Goal: Transaction & Acquisition: Obtain resource

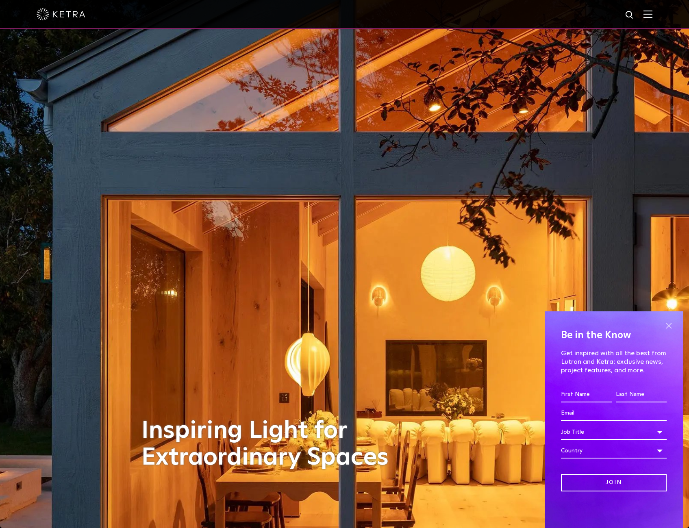
click at [668, 325] on span at bounding box center [668, 325] width 12 height 12
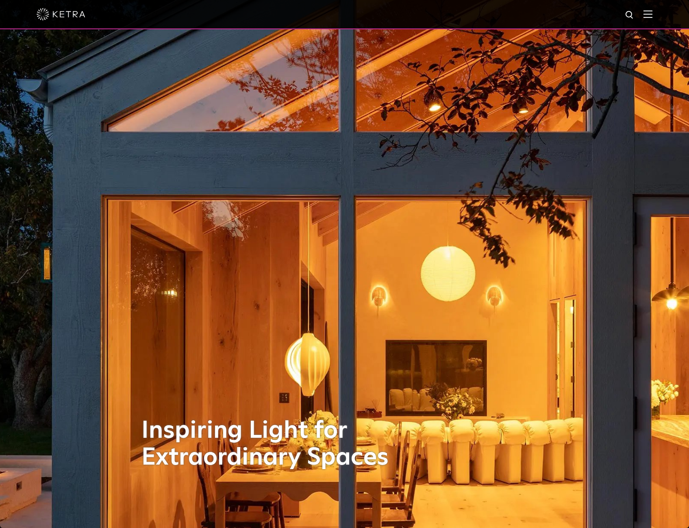
click at [660, 12] on div at bounding box center [344, 14] width 689 height 29
click at [652, 13] on img at bounding box center [647, 14] width 9 height 8
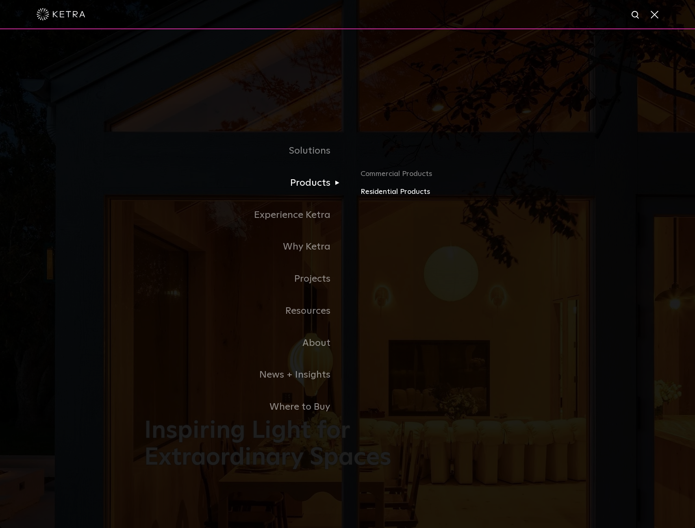
click at [367, 192] on link "Residential Products" at bounding box center [455, 192] width 190 height 12
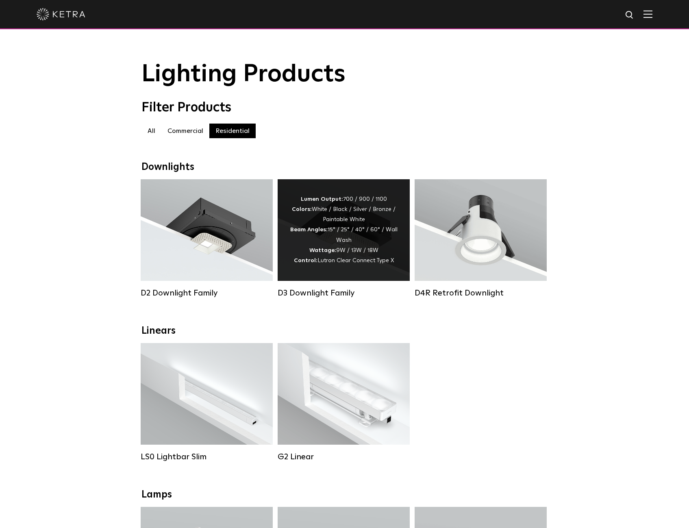
click at [349, 215] on div "Lumen Output: 700 / 900 / 1100 Colors: White / Black / Silver / Bronze / Painta…" at bounding box center [344, 230] width 108 height 72
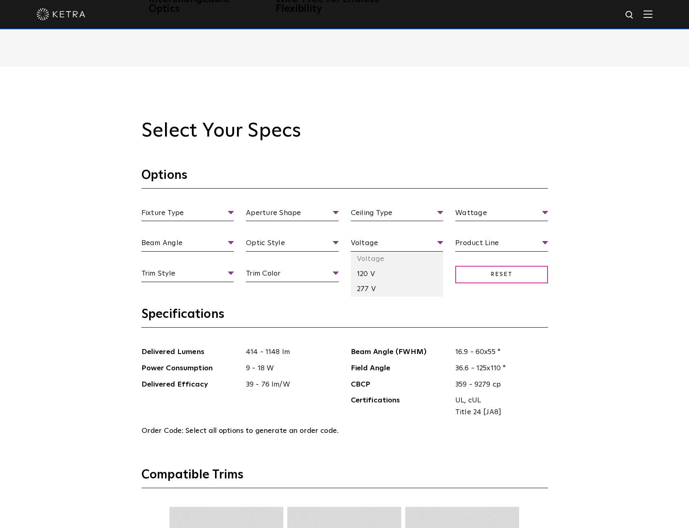
scroll to position [894, 0]
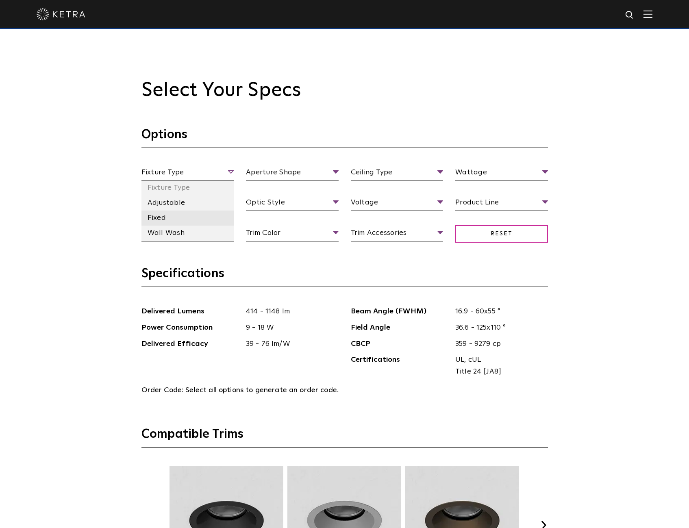
click at [195, 219] on li "Fixed" at bounding box center [187, 217] width 93 height 15
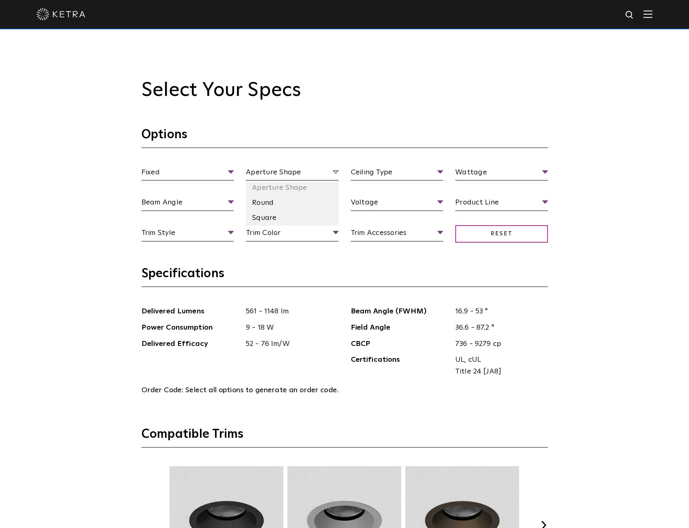
click at [273, 173] on span "Aperture Shape" at bounding box center [292, 174] width 93 height 14
click at [269, 216] on li "Square" at bounding box center [292, 217] width 93 height 15
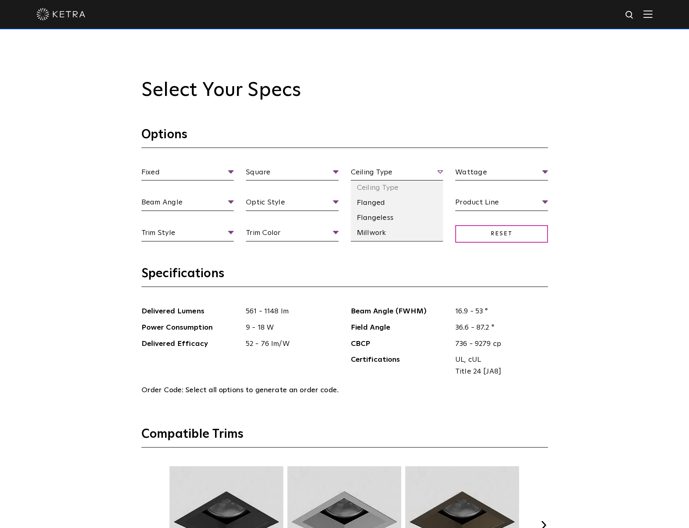
click at [409, 171] on span "Ceiling Type" at bounding box center [397, 174] width 93 height 14
click at [400, 219] on li "Flangeless" at bounding box center [397, 217] width 93 height 15
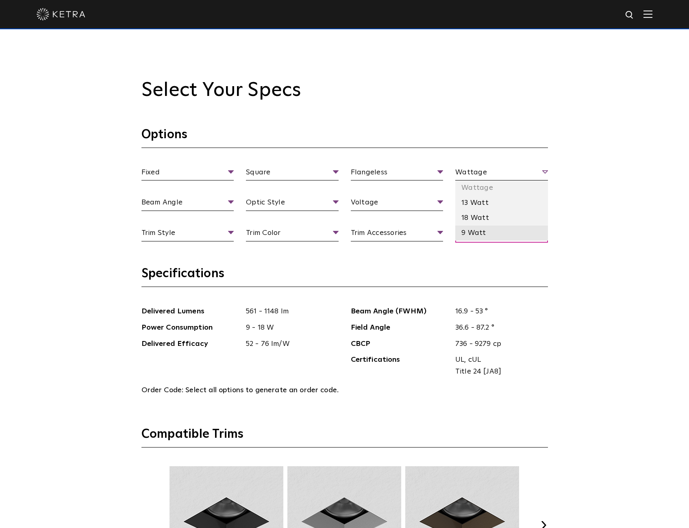
click at [480, 235] on li "9 Watt" at bounding box center [501, 233] width 93 height 15
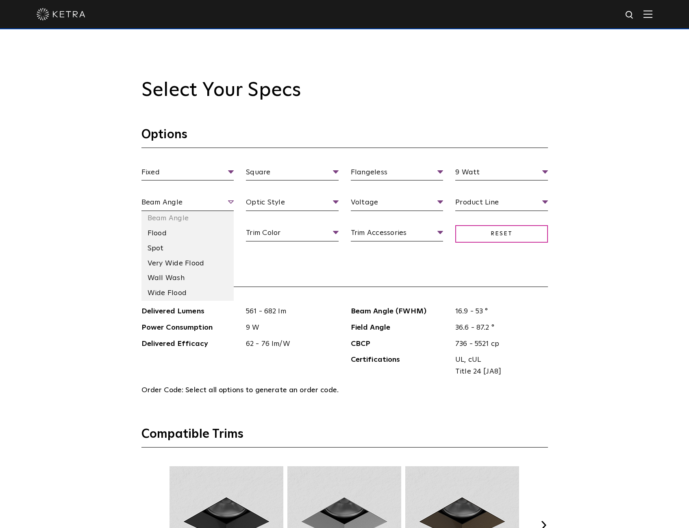
click at [177, 207] on span "Beam Angle" at bounding box center [187, 204] width 93 height 14
click at [171, 296] on li "Wide Flood" at bounding box center [187, 293] width 93 height 15
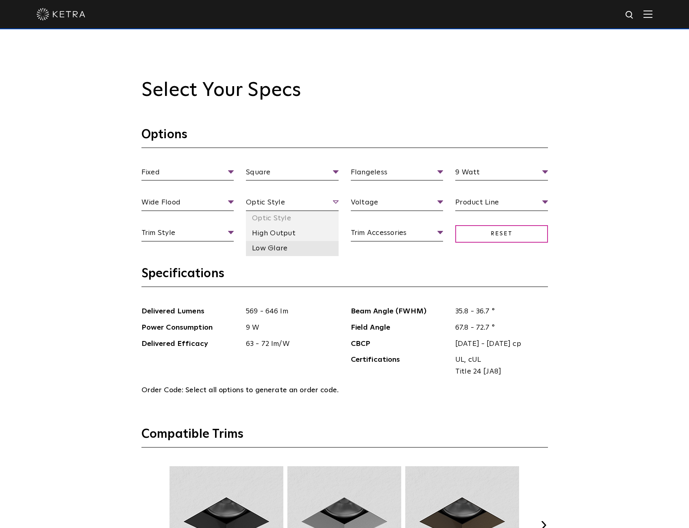
click at [273, 247] on li "Low Glare" at bounding box center [292, 248] width 93 height 15
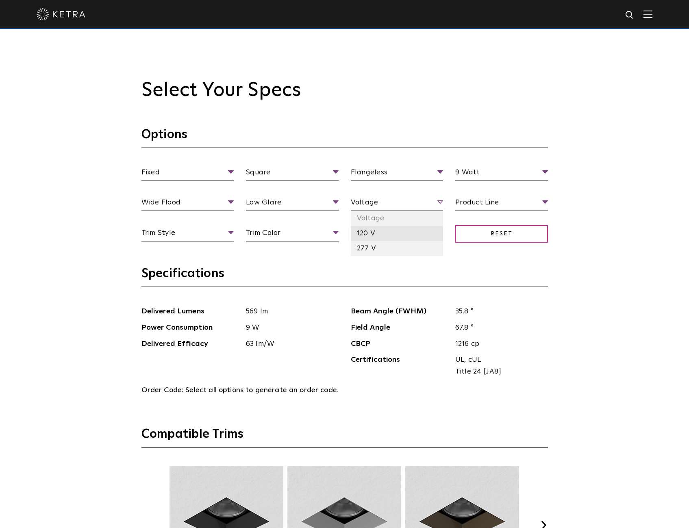
click at [386, 228] on li "120 V" at bounding box center [397, 233] width 93 height 15
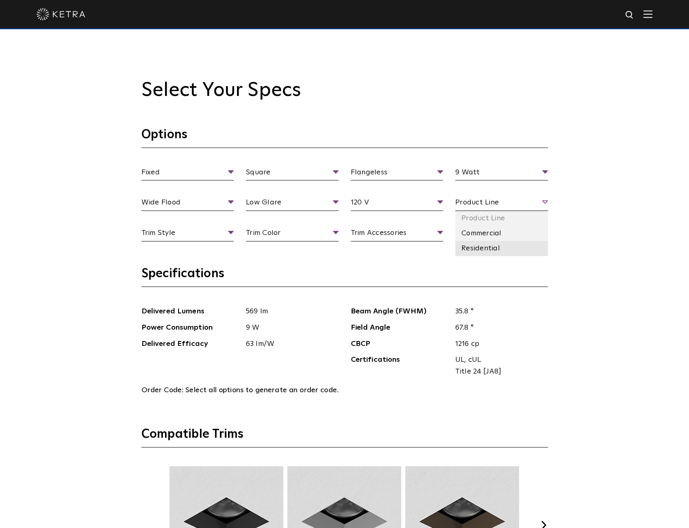
click at [470, 249] on li "Residential" at bounding box center [501, 248] width 93 height 15
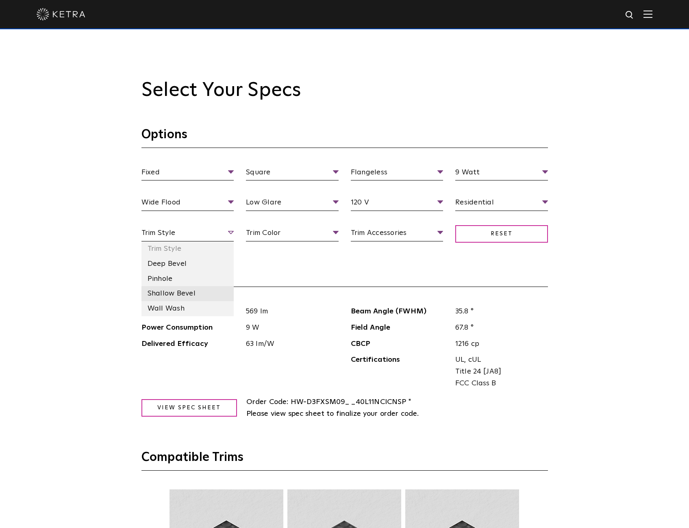
click at [169, 293] on li "Shallow Bevel" at bounding box center [187, 293] width 93 height 15
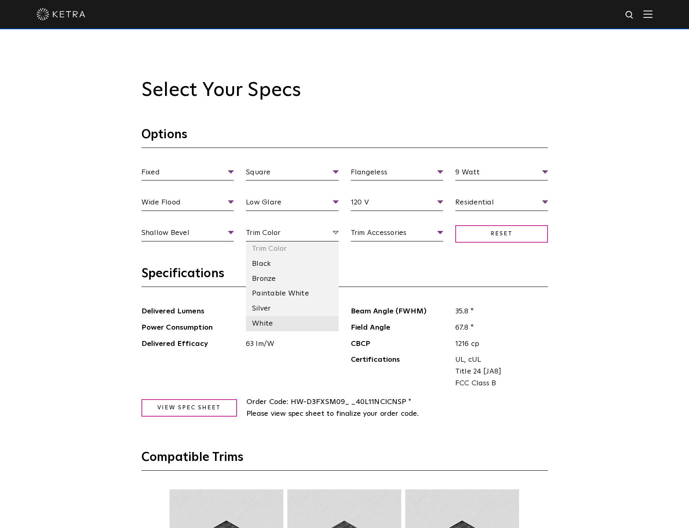
click at [273, 323] on li "White" at bounding box center [292, 323] width 93 height 15
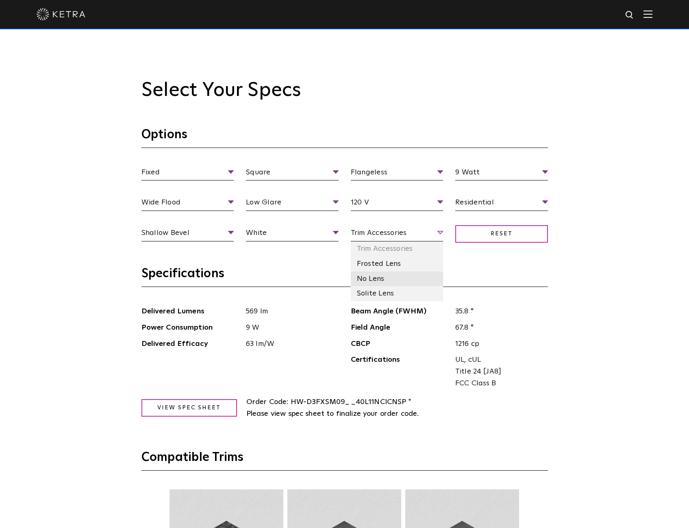
click at [382, 280] on li "No Lens" at bounding box center [397, 278] width 93 height 15
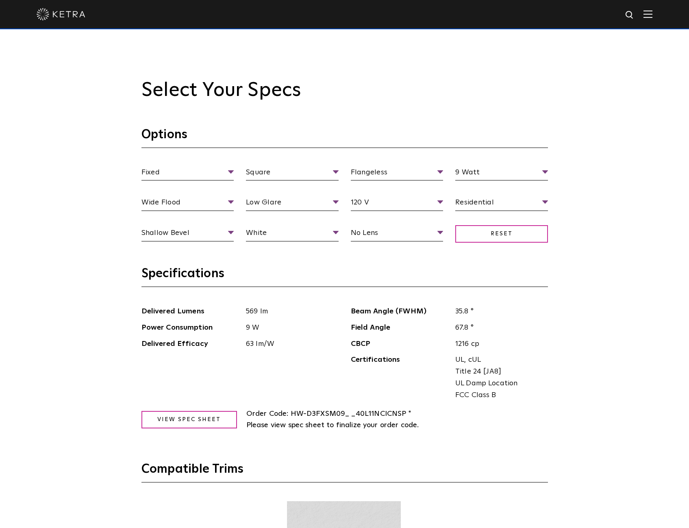
click at [596, 327] on div "Select Your Specs Options Fixed Fixture Type Adjustable Fixed Wall Wash Square …" at bounding box center [344, 457] width 689 height 863
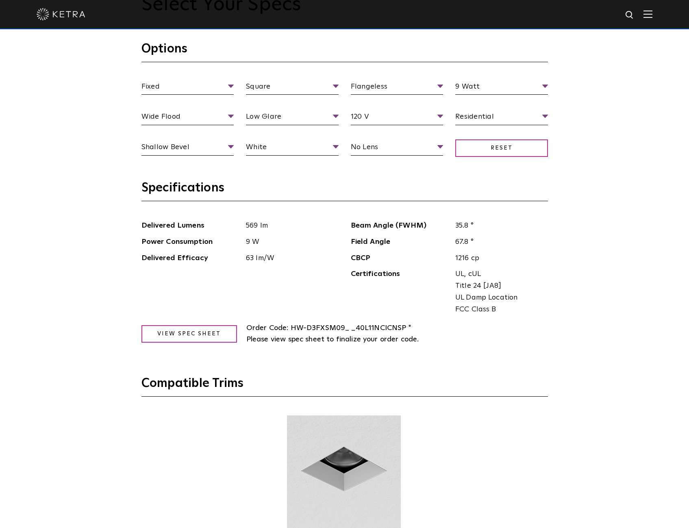
scroll to position [975, 0]
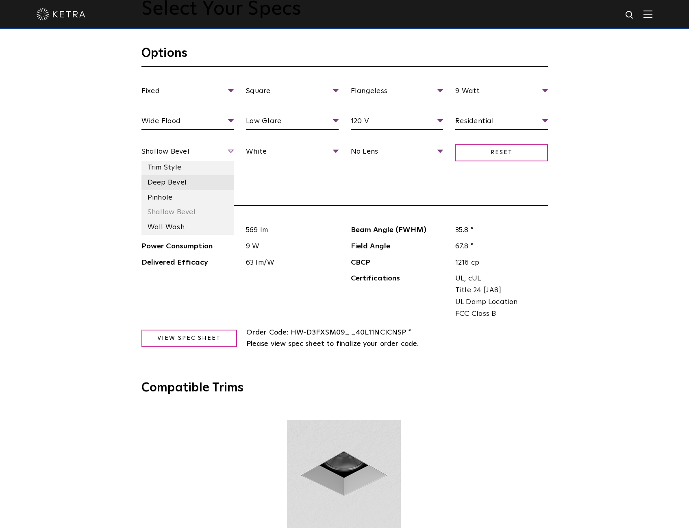
click at [213, 178] on li "Deep Bevel" at bounding box center [187, 182] width 93 height 15
click at [157, 197] on li "Pinhole" at bounding box center [187, 197] width 93 height 15
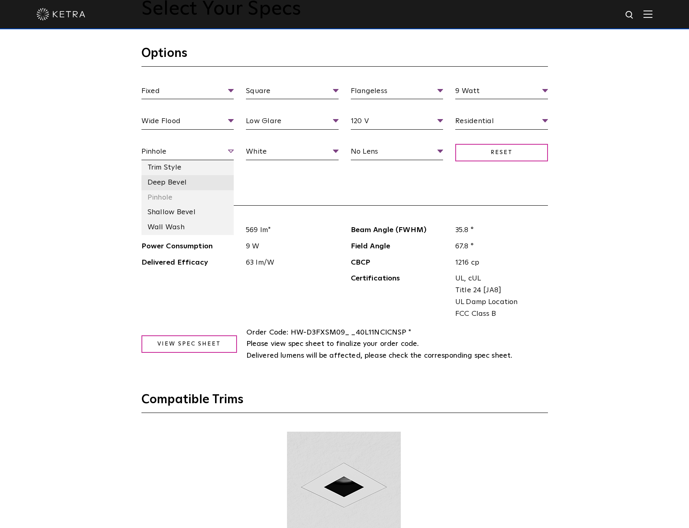
click at [210, 177] on li "Deep Bevel" at bounding box center [187, 182] width 93 height 15
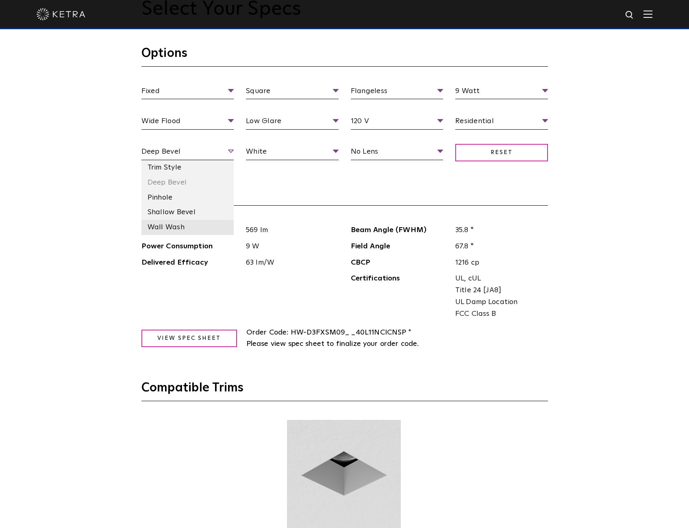
click at [202, 225] on li "Wall Wash" at bounding box center [187, 227] width 93 height 15
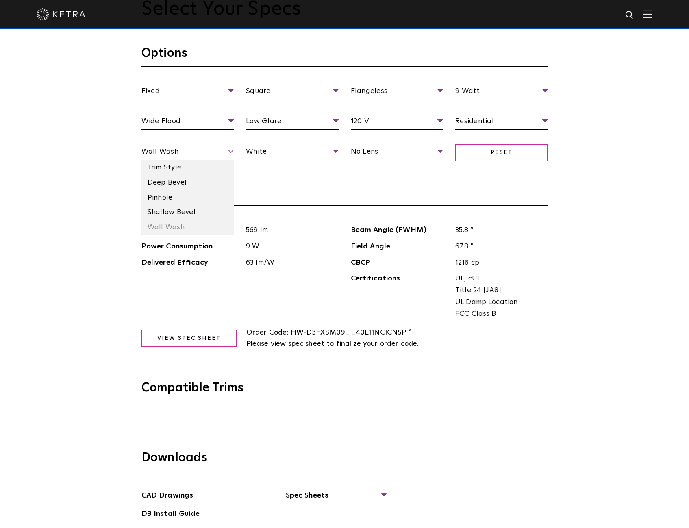
click at [215, 154] on span "Wall Wash" at bounding box center [187, 153] width 93 height 14
click at [203, 197] on li "Pinhole" at bounding box center [187, 197] width 93 height 15
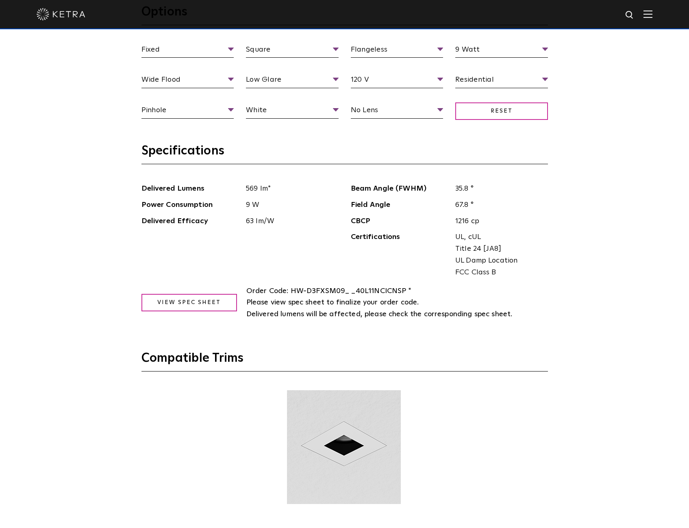
scroll to position [1016, 0]
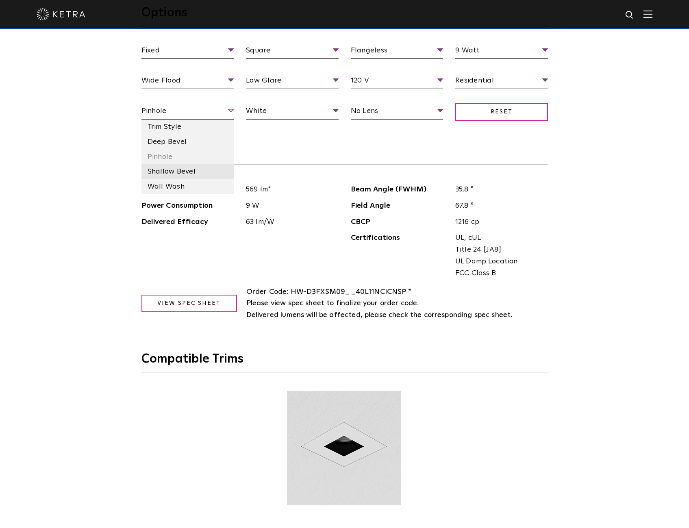
click at [205, 177] on li "Shallow Bevel" at bounding box center [187, 171] width 93 height 15
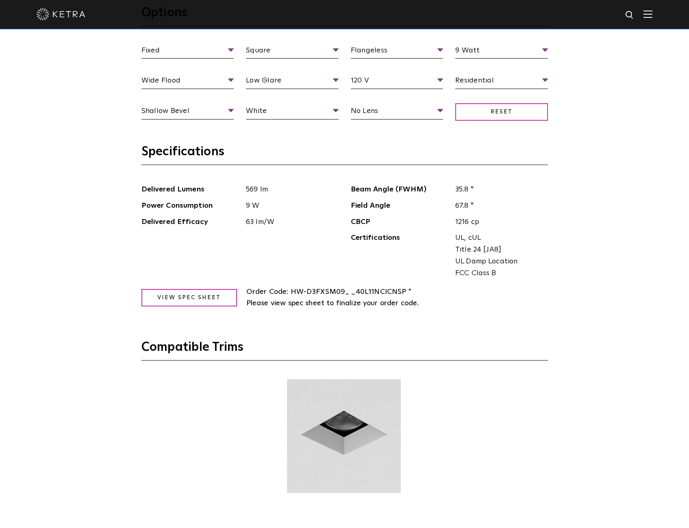
click at [639, 198] on div "Select Your Specs Options Fixed Fixture Type Adjustable Fixed Wall Wash Square …" at bounding box center [344, 335] width 689 height 863
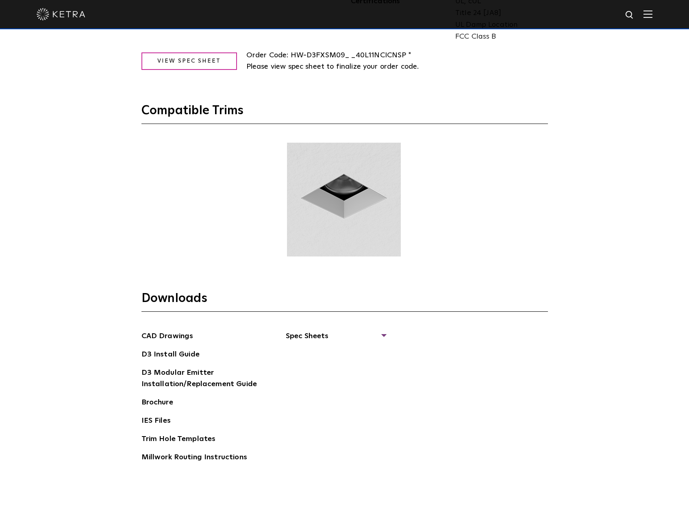
scroll to position [1260, 0]
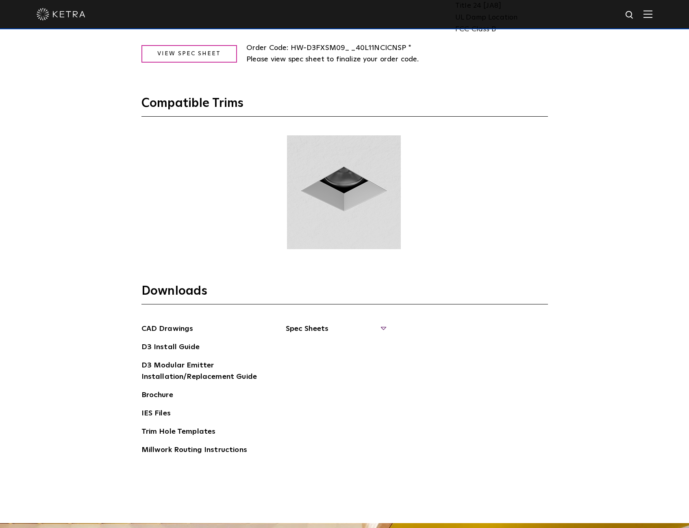
click at [323, 328] on span "Spec Sheets" at bounding box center [336, 332] width 100 height 18
click at [328, 429] on link "D3 [GEOGRAPHIC_DATA]" at bounding box center [335, 432] width 78 height 9
click at [337, 397] on link "D3 Adjustable Square" at bounding box center [327, 398] width 63 height 9
click at [313, 417] on link "D3 [GEOGRAPHIC_DATA]" at bounding box center [335, 415] width 78 height 9
